Goal: Information Seeking & Learning: Find specific fact

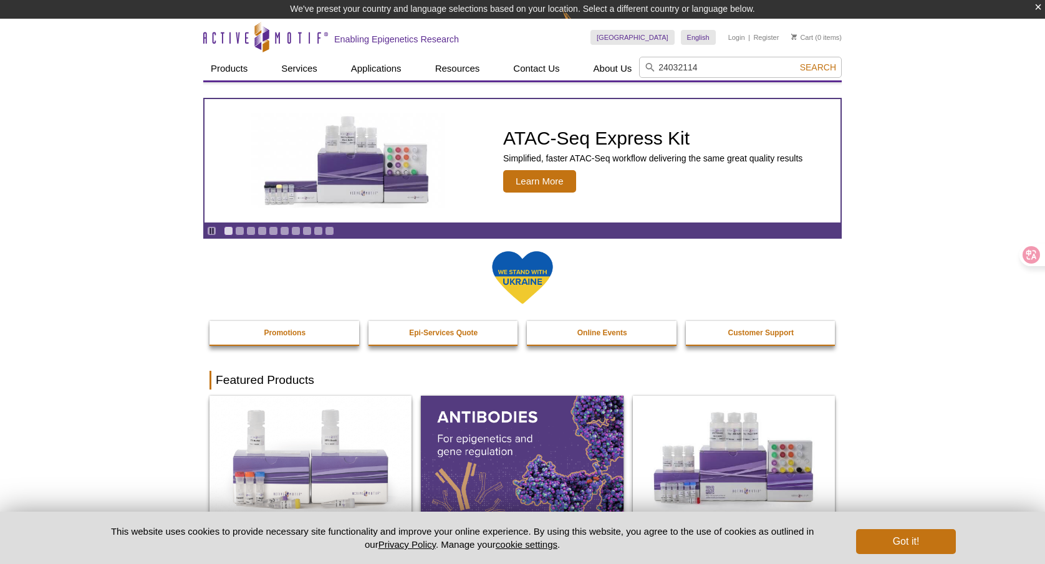
type input "24032114"
click at [796, 62] on button "Search" at bounding box center [818, 67] width 44 height 11
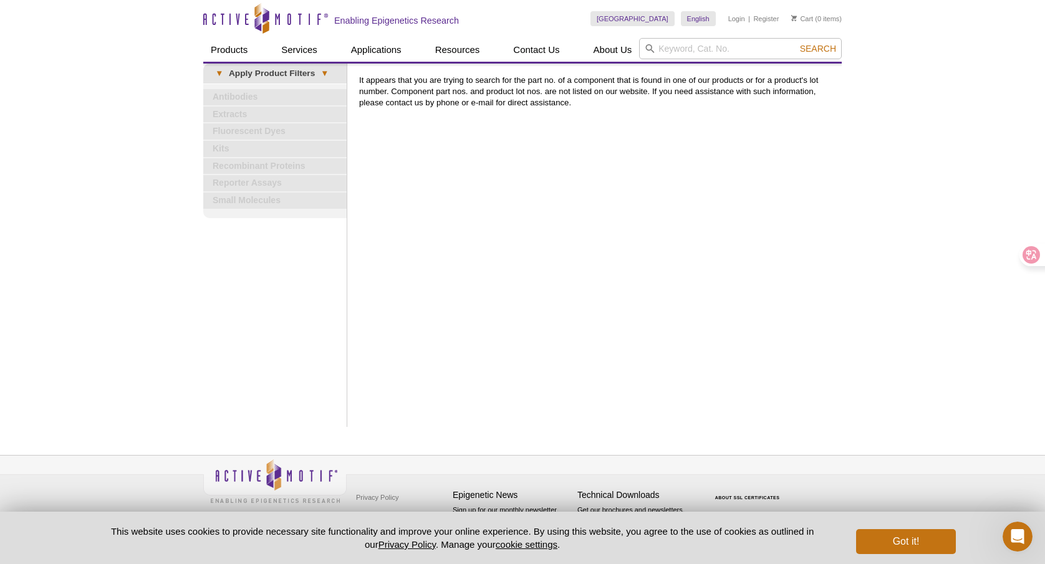
click at [444, 88] on p "It appears that you are trying to search for the part no. of a component that i…" at bounding box center [597, 92] width 476 height 34
click at [579, 84] on p "It appears that you are trying to search for the part no. of a component that i…" at bounding box center [597, 92] width 476 height 34
drag, startPoint x: 402, startPoint y: 84, endPoint x: 613, endPoint y: 77, distance: 210.8
click at [611, 77] on p "It appears that you are trying to search for the part no. of a component that i…" at bounding box center [597, 92] width 476 height 34
click at [706, 56] on input "search" at bounding box center [740, 48] width 203 height 21
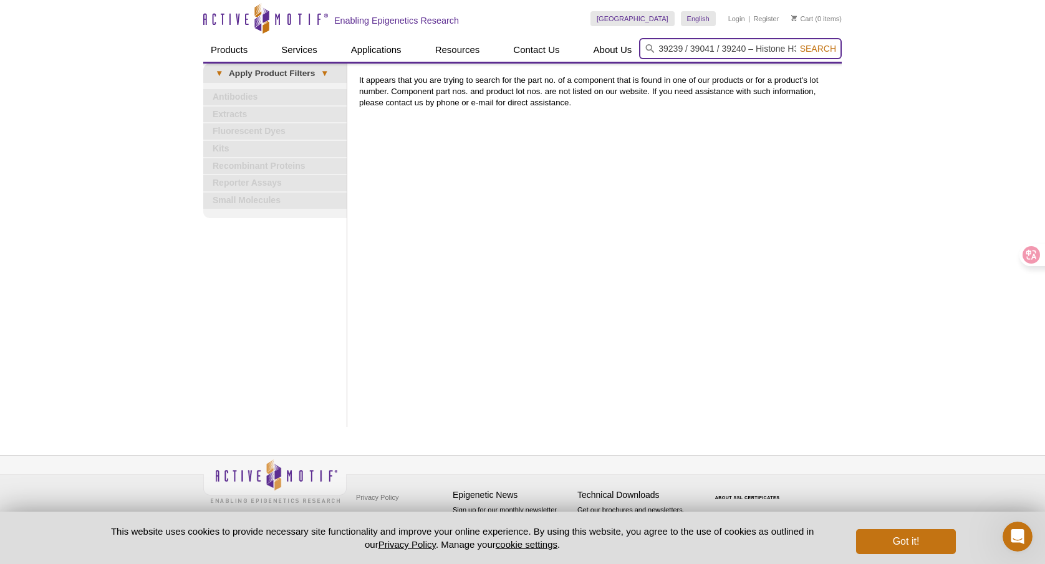
type input "39239 / 39041 / 39240 – Histone H3K9me2 antibody (pAb)"
click at [819, 51] on span "Search" at bounding box center [818, 49] width 36 height 10
click at [773, 50] on input "39239 / 39041 / 39240 – Histone H3K9me2 antibody (pAb)" at bounding box center [740, 48] width 203 height 21
click at [657, 50] on form "39239 / 39041 / 39240 – Histone H3K9me2 antibody (pAb) 0cAFcWeA7veFH5-D0LEVDiSW…" at bounding box center [740, 48] width 203 height 21
click at [658, 50] on input "39239 / 39041 / 39240 – Histone H3K9me2 antibody (pAb)" at bounding box center [740, 48] width 203 height 21
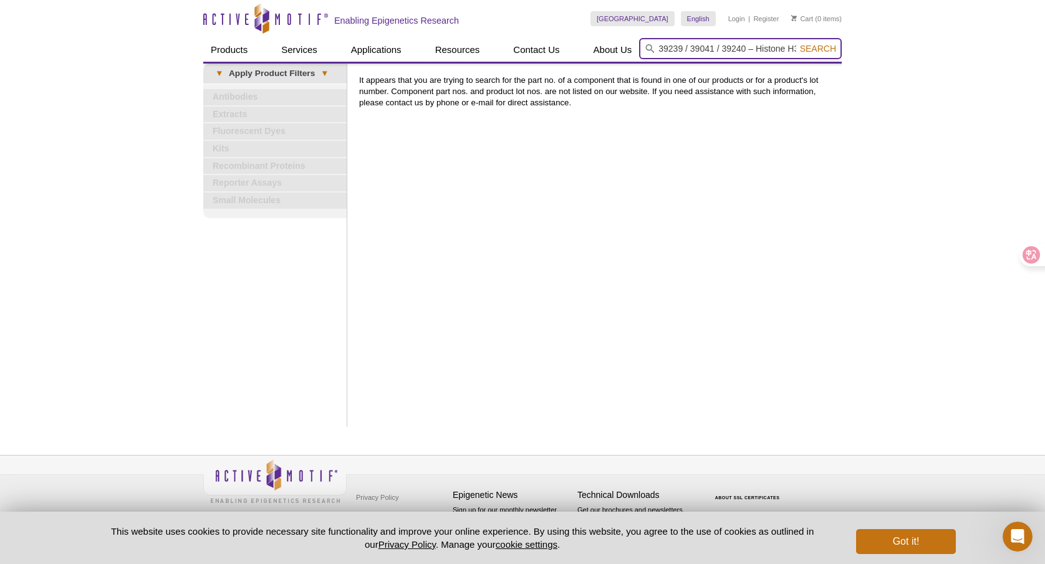
scroll to position [0, 92]
drag, startPoint x: 659, startPoint y: 49, endPoint x: 894, endPoint y: 43, distance: 235.0
click at [894, 43] on div "Active Motif Logo Enabling Epigenetics Research 0 Search Skip to content Active…" at bounding box center [522, 282] width 1045 height 564
click at [825, 46] on span "Search" at bounding box center [818, 49] width 36 height 10
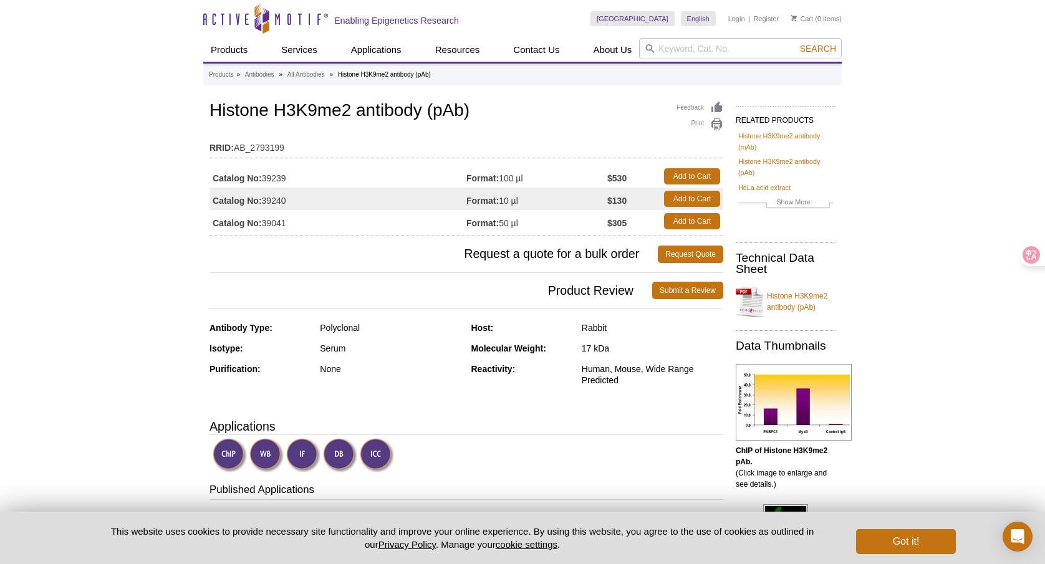
click at [659, 54] on input "search" at bounding box center [740, 48] width 203 height 21
type input "24032114"
click at [796, 43] on button "Search" at bounding box center [818, 48] width 44 height 11
click at [805, 55] on input "24032114" at bounding box center [740, 48] width 203 height 21
click at [825, 46] on span "Search" at bounding box center [818, 49] width 36 height 10
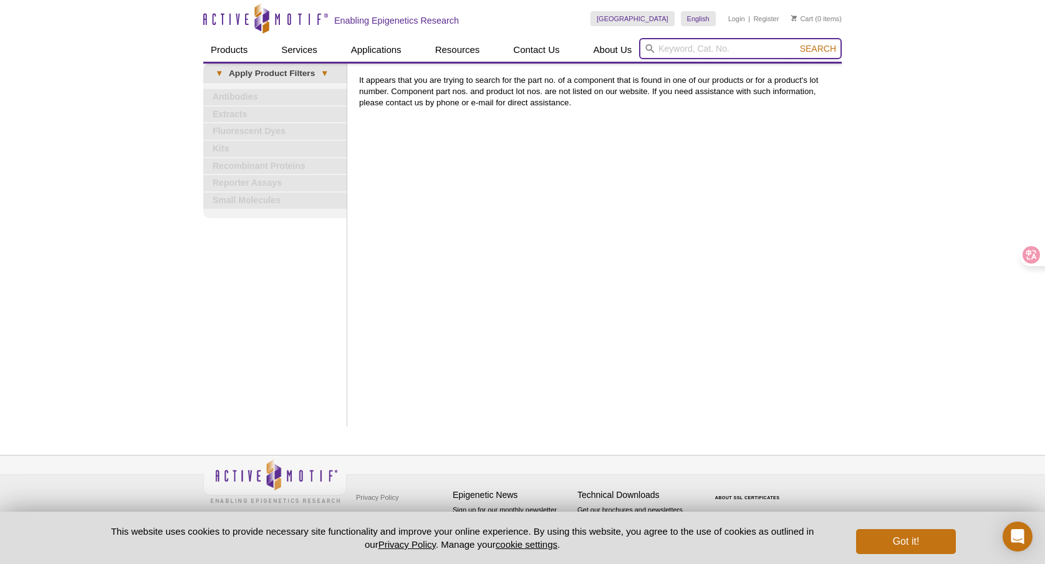
click at [731, 42] on input "search" at bounding box center [740, 48] width 203 height 21
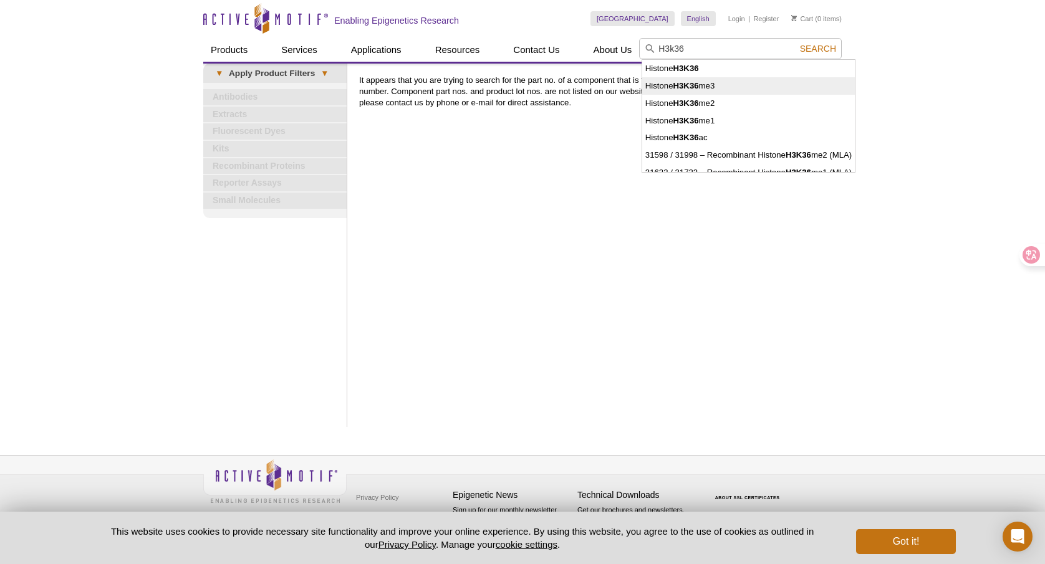
click at [757, 84] on li "Histone H3K36 me3" at bounding box center [748, 85] width 213 height 17
type input "Histone H3K36me3"
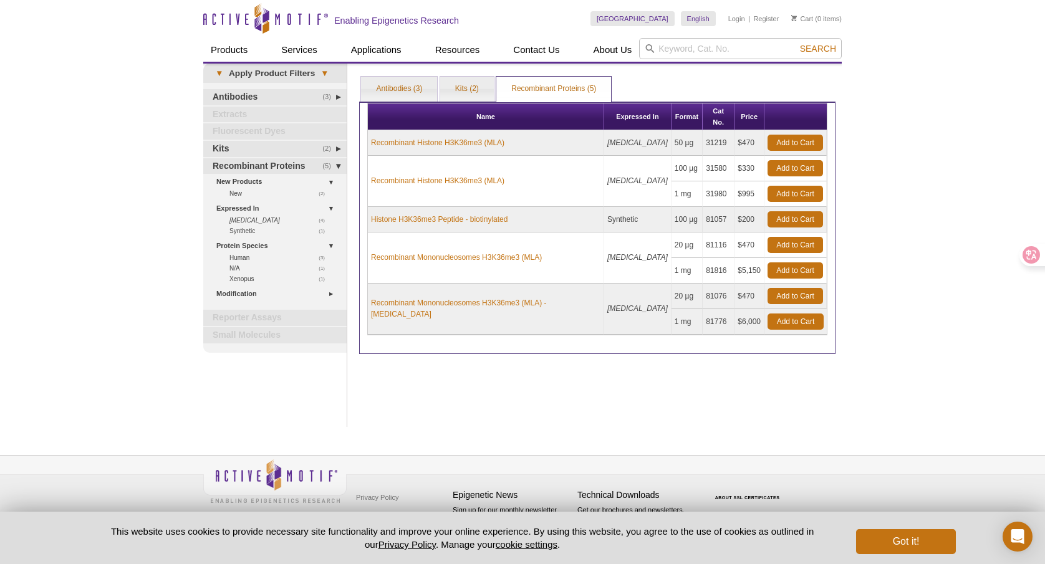
drag, startPoint x: 613, startPoint y: 213, endPoint x: 634, endPoint y: 213, distance: 21.2
click at [634, 213] on td "Synthetic" at bounding box center [637, 220] width 67 height 26
click at [575, 207] on td "Histone H3K36me3 Peptide - biotinylated" at bounding box center [486, 220] width 236 height 26
click at [415, 88] on link "Antibodies (3)" at bounding box center [399, 89] width 76 height 25
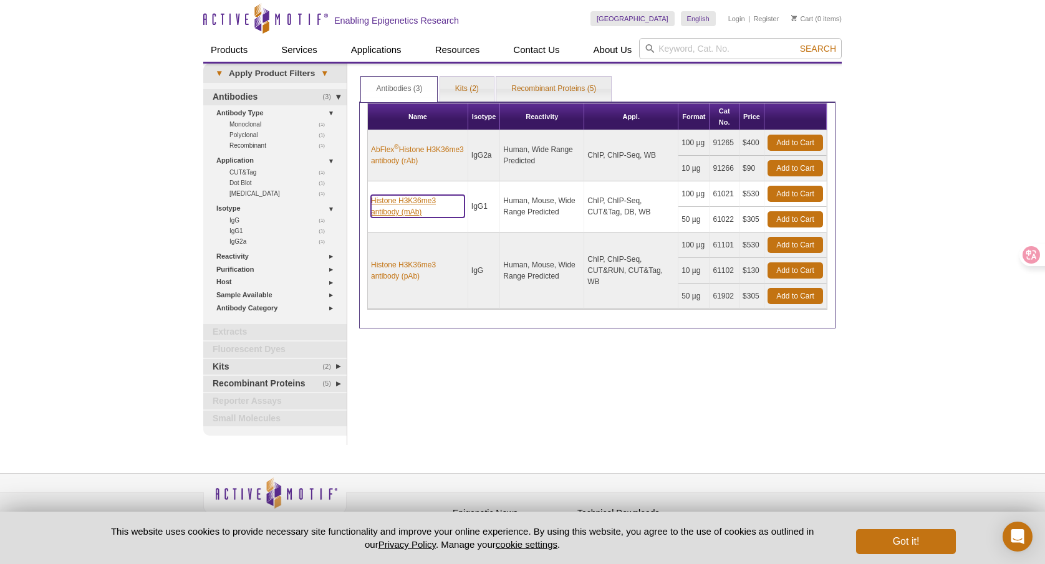
click at [433, 214] on link "Histone H3K36me3 antibody (mAb)" at bounding box center [417, 206] width 93 height 22
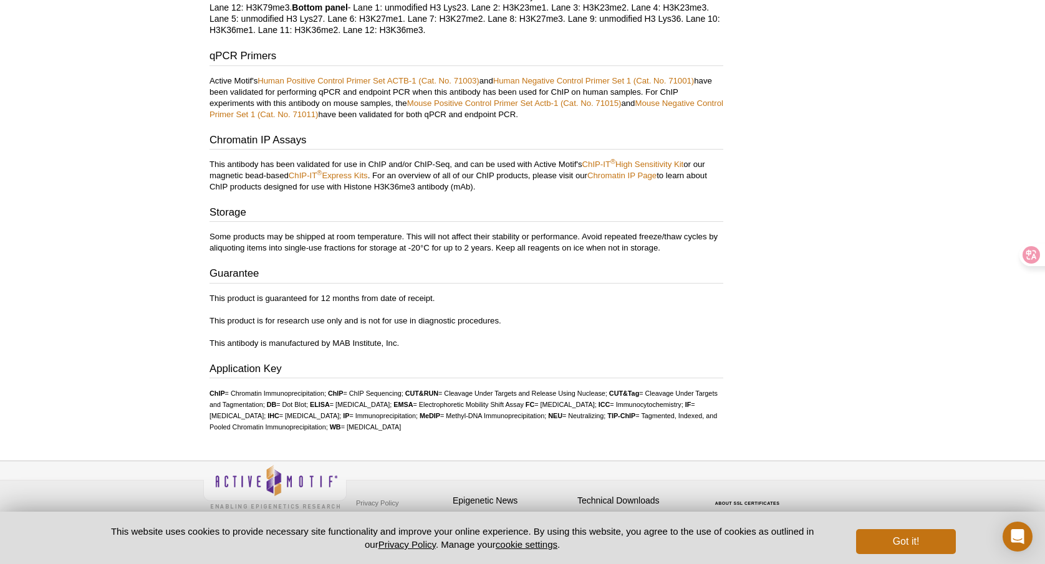
scroll to position [2300, 0]
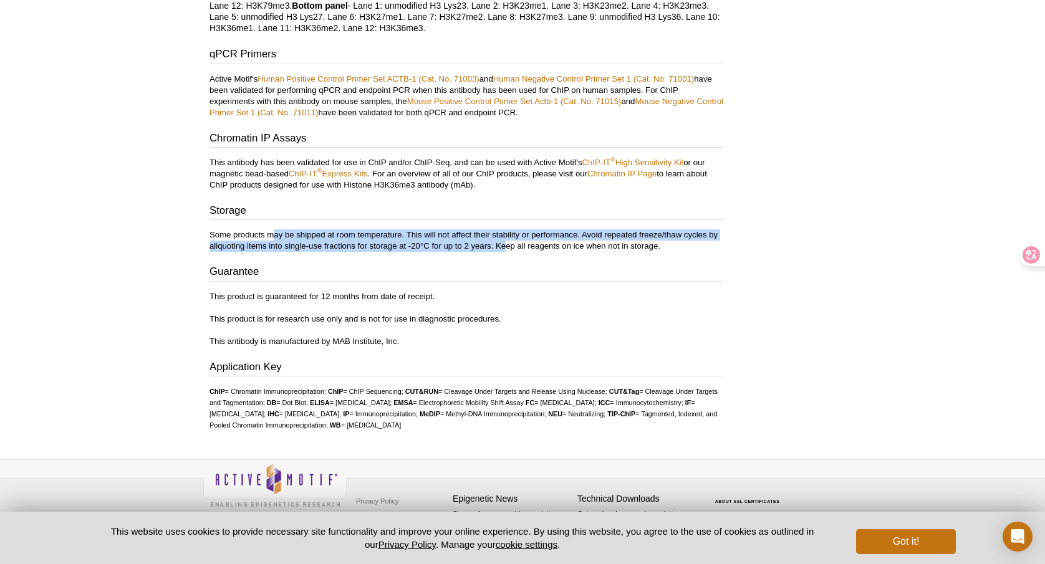
drag, startPoint x: 274, startPoint y: 239, endPoint x: 507, endPoint y: 246, distance: 233.2
click at [507, 246] on p "Some products may be shipped at room temperature. This will not affect their st…" at bounding box center [466, 240] width 514 height 22
click at [534, 213] on h3 "Storage" at bounding box center [466, 211] width 514 height 17
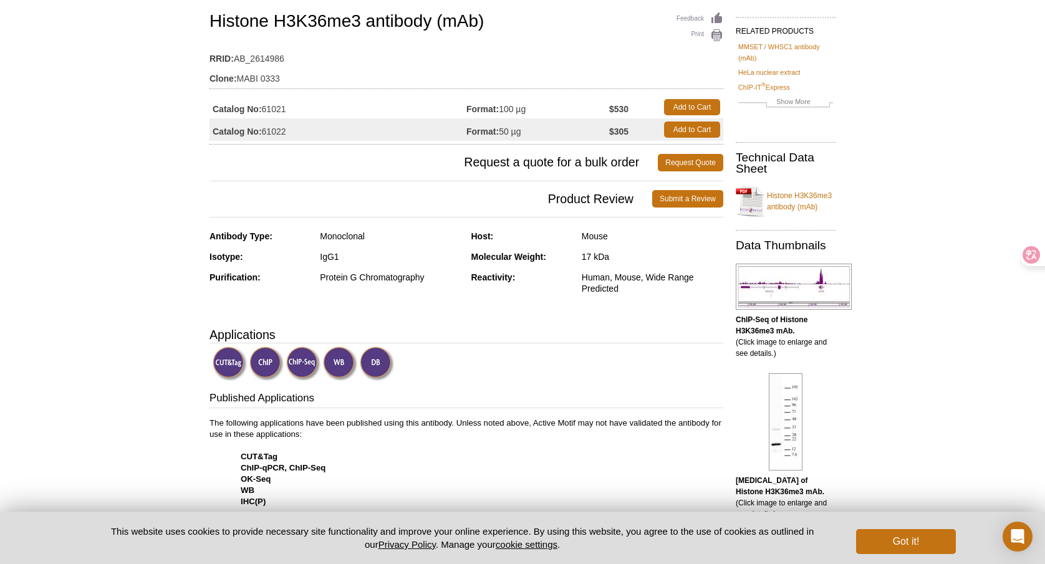
scroll to position [0, 0]
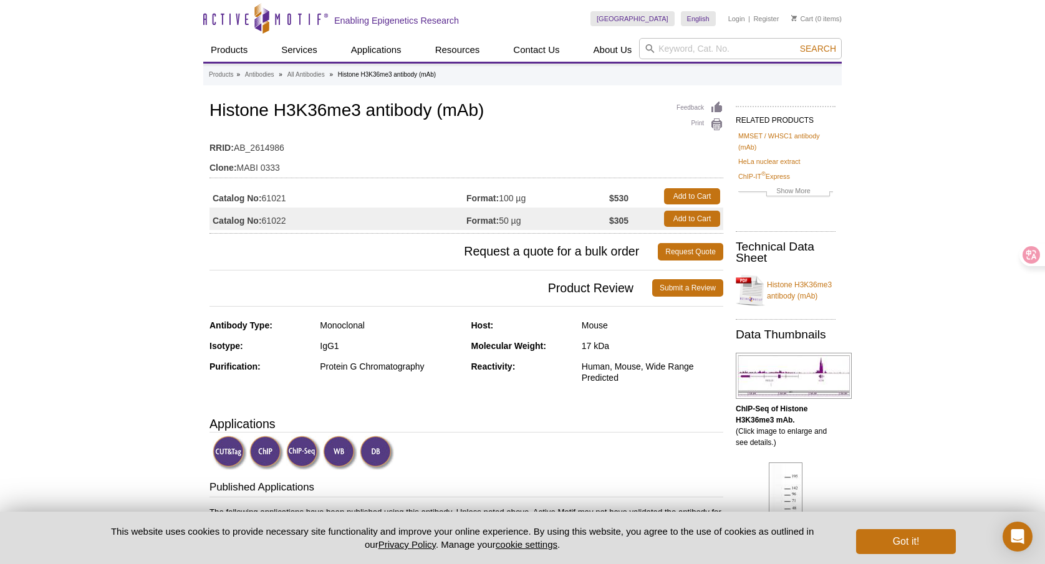
click at [775, 289] on link "Histone H3K36me3 antibody (mAb)" at bounding box center [785, 290] width 100 height 37
click at [279, 210] on td "Catalog No: 61022" at bounding box center [337, 219] width 257 height 22
click at [275, 196] on td "Catalog No: 61021" at bounding box center [337, 196] width 257 height 22
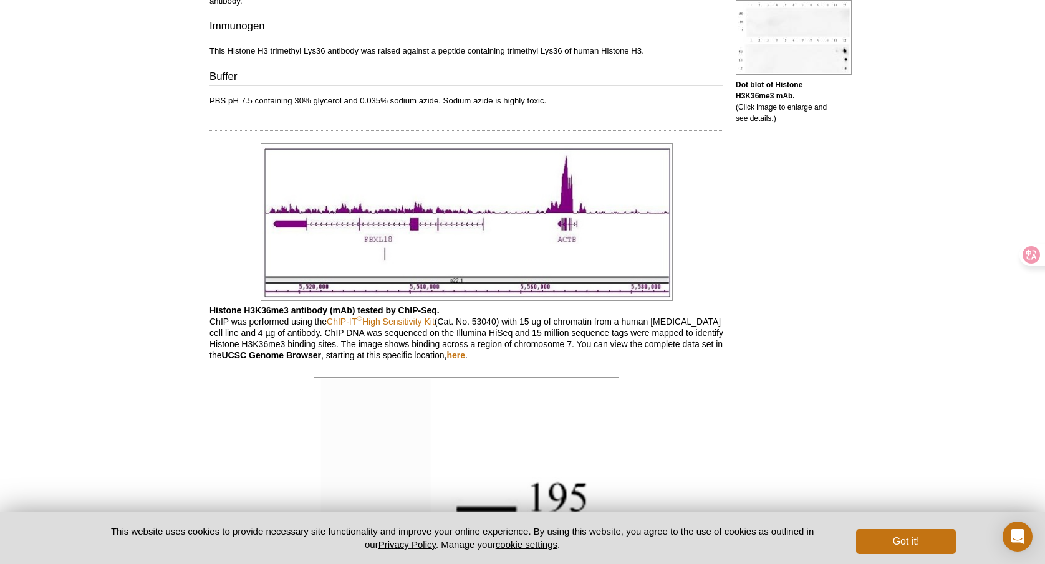
scroll to position [620, 0]
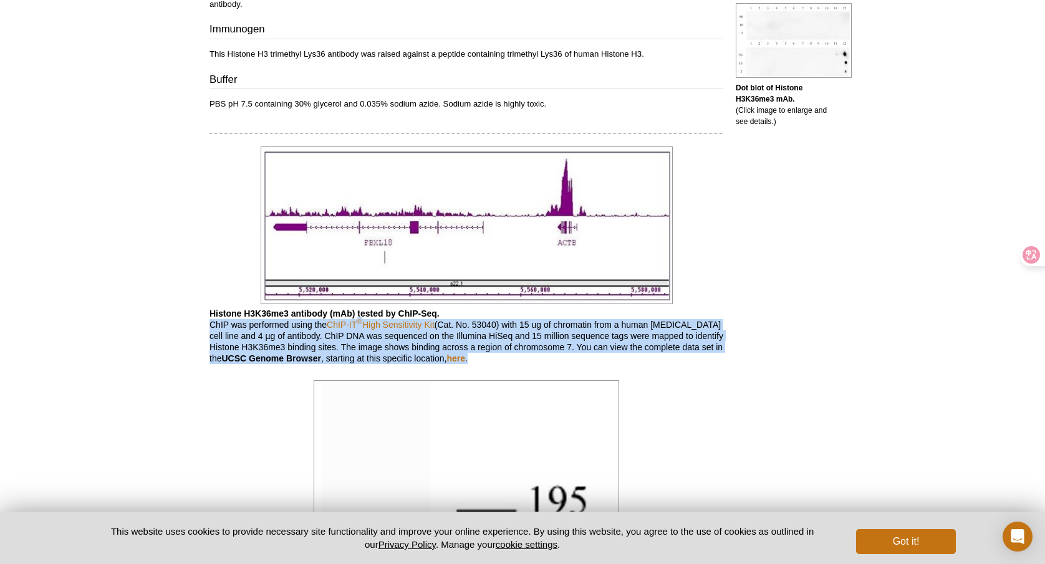
drag, startPoint x: 211, startPoint y: 325, endPoint x: 597, endPoint y: 365, distance: 388.5
drag, startPoint x: 212, startPoint y: 313, endPoint x: 539, endPoint y: 367, distance: 331.6
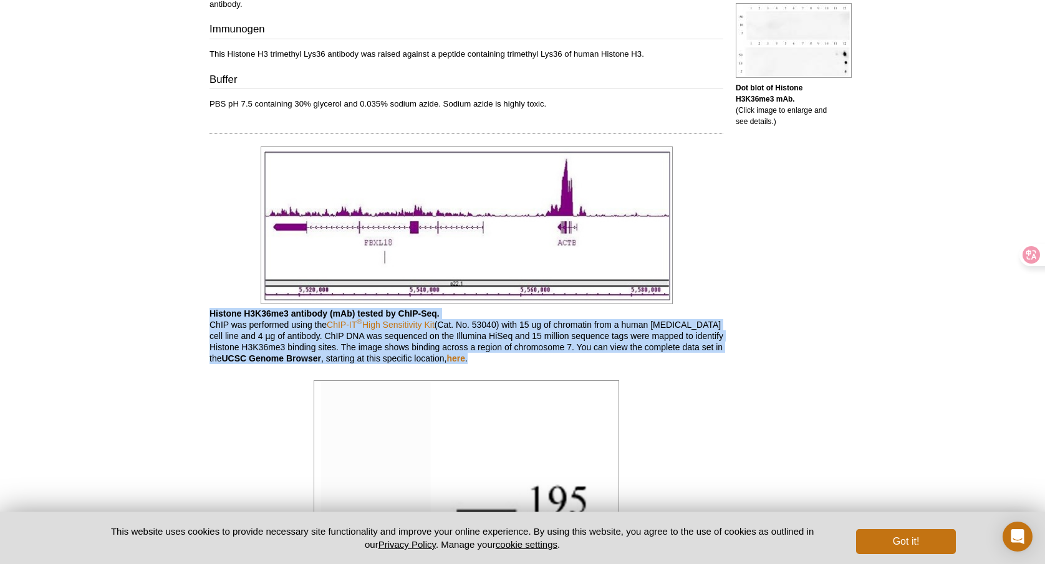
click at [552, 363] on div at bounding box center [552, 363] width 0 height 0
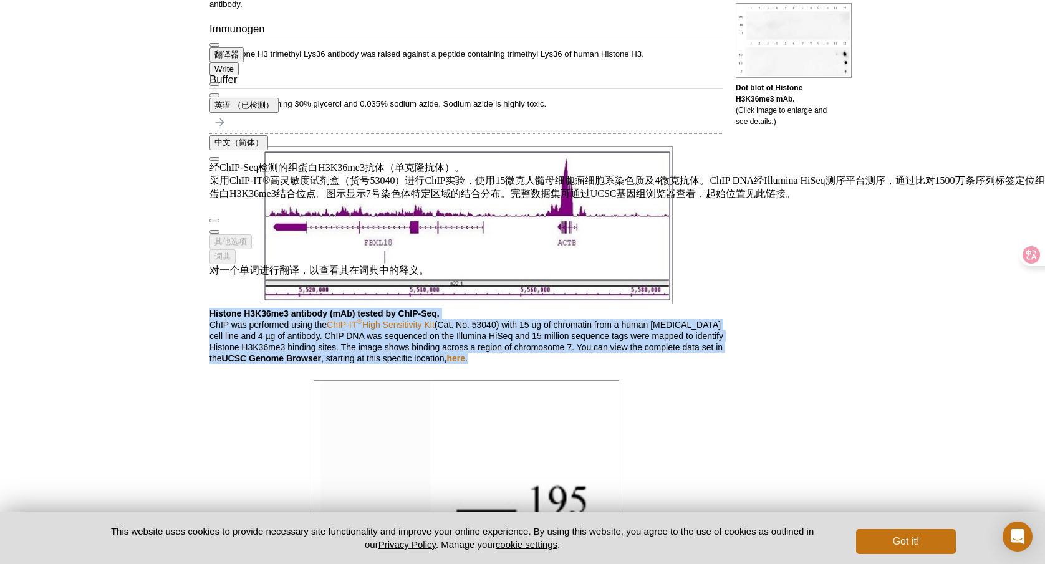
drag, startPoint x: 409, startPoint y: 128, endPoint x: 429, endPoint y: 132, distance: 20.4
click at [429, 161] on div "经ChIP-Seq检测的组蛋白H3K36me3抗体（单克隆抗体）。 采用ChIP-IT®高灵敏度试剂盒（货号53040）进行ChIP实验，使用15微克人髓母细…" at bounding box center [626, 186] width 835 height 50
drag, startPoint x: 475, startPoint y: 137, endPoint x: 325, endPoint y: 143, distance: 149.7
click at [328, 161] on div "经ChIP-Seq检测的组蛋白H3K36me3抗体（单克隆抗体）。 采用ChIP-IT®高灵敏度试剂盒（货号53040）进行ChIP实验，使用15微克人髓母细…" at bounding box center [626, 186] width 835 height 50
drag, startPoint x: 274, startPoint y: 147, endPoint x: 318, endPoint y: 148, distance: 44.3
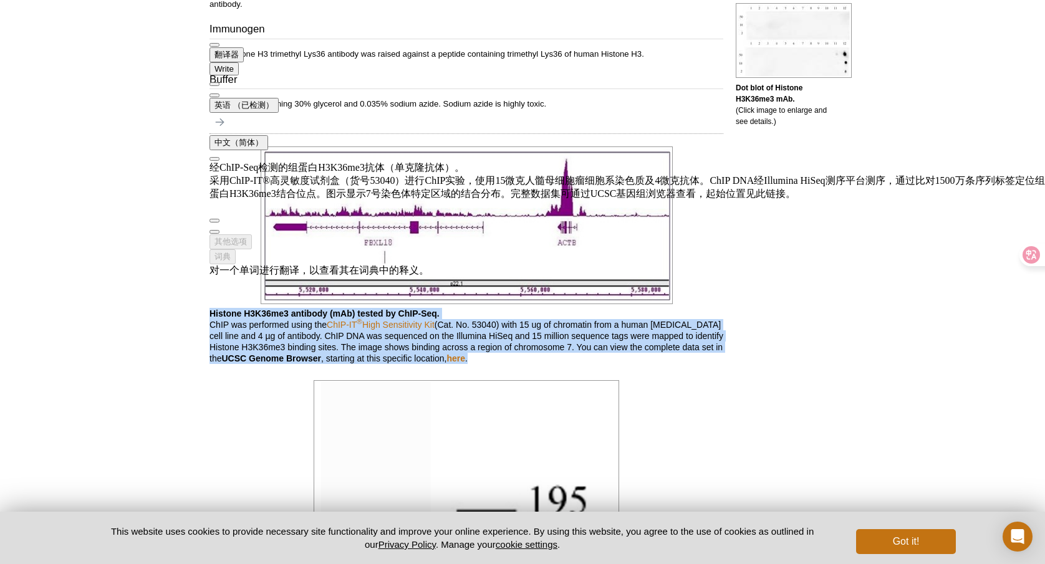
click at [302, 161] on div "经ChIP-Seq检测的组蛋白H3K36me3抗体（单克隆抗体）。 采用ChIP-IT®高灵敏度试剂盒（货号53040）进行ChIP实验，使用15微克人髓母细…" at bounding box center [626, 186] width 835 height 50
click at [318, 161] on div "经ChIP-Seq检测的组蛋白H3K36me3抗体（单克隆抗体）。 采用ChIP-IT®高灵敏度试剂盒（货号53040）进行ChIP实验，使用15微克人髓母细…" at bounding box center [626, 186] width 835 height 50
click at [219, 93] on button at bounding box center [214, 95] width 10 height 4
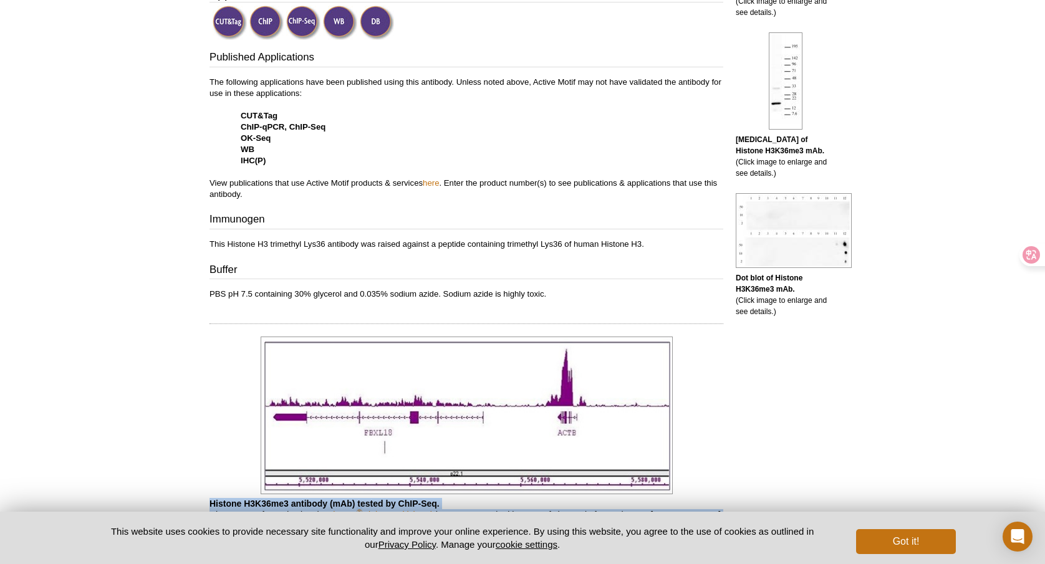
scroll to position [228, 0]
